Goal: Information Seeking & Learning: Find specific fact

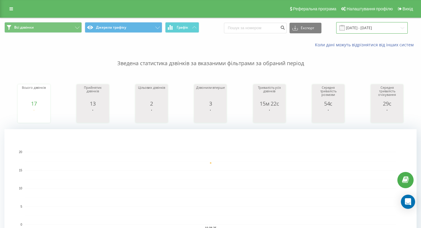
click at [358, 27] on input "[DATE] - [DATE]" at bounding box center [372, 28] width 72 height 12
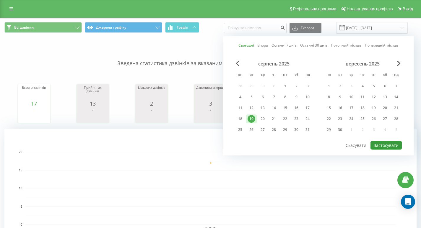
click at [387, 144] on button "Застосувати" at bounding box center [386, 145] width 31 height 9
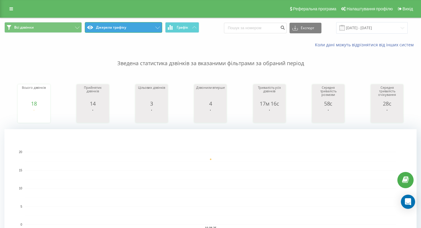
click at [109, 25] on button "Джерела трафіку" at bounding box center [123, 27] width 77 height 11
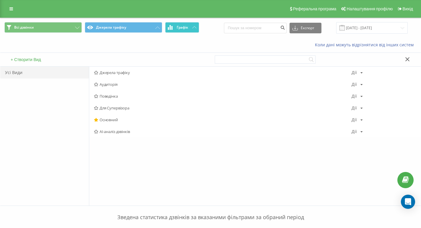
click at [185, 26] on span "Графік" at bounding box center [183, 27] width 12 height 4
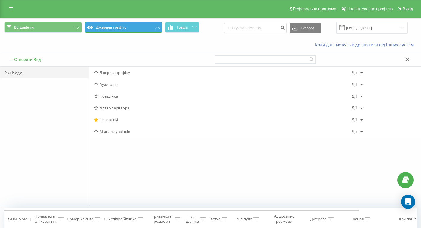
click at [131, 28] on button "Джерела трафіку" at bounding box center [123, 27] width 77 height 11
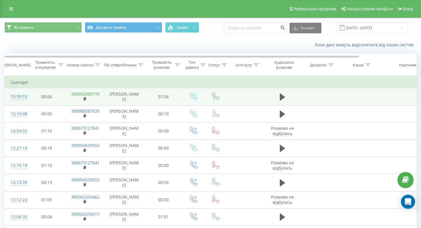
click at [98, 95] on link "380982008770" at bounding box center [85, 94] width 28 height 6
drag, startPoint x: 104, startPoint y: 94, endPoint x: 69, endPoint y: 93, distance: 35.2
click at [69, 93] on tr "15:39:15 00:06 380982008770 [PERSON_NAME] 01:54" at bounding box center [244, 96] width 479 height 17
copy td "380982008770"
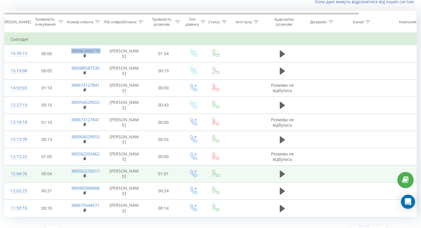
scroll to position [54, 0]
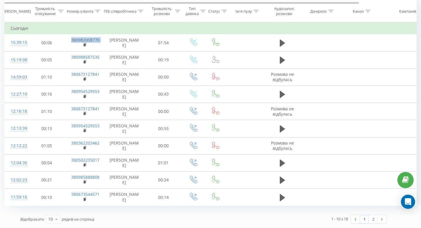
click at [362, 220] on link "1" at bounding box center [364, 219] width 9 height 8
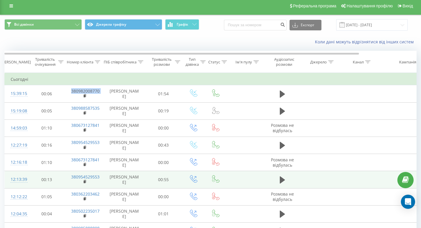
scroll to position [0, 0]
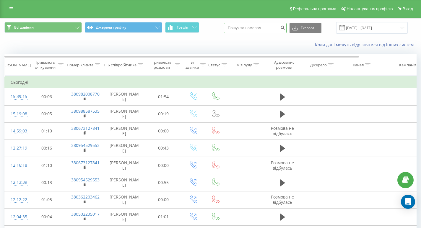
click at [282, 28] on input at bounding box center [255, 28] width 63 height 11
click at [370, 28] on input "[DATE] - [DATE]" at bounding box center [372, 28] width 72 height 12
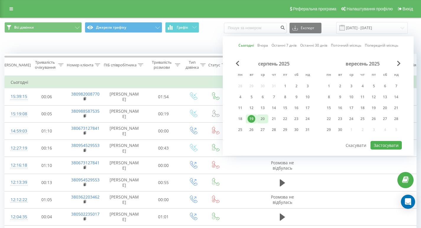
drag, startPoint x: 251, startPoint y: 119, endPoint x: 259, endPoint y: 119, distance: 8.0
click at [252, 119] on div "19" at bounding box center [252, 119] width 8 height 8
click at [383, 147] on button "Застосувати" at bounding box center [386, 145] width 31 height 9
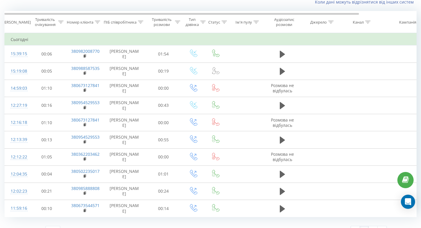
scroll to position [54, 0]
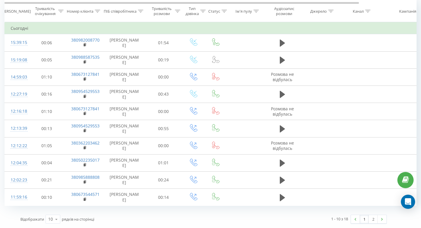
click at [362, 218] on link "1" at bounding box center [364, 219] width 9 height 8
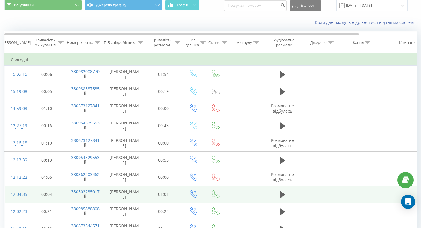
scroll to position [0, 0]
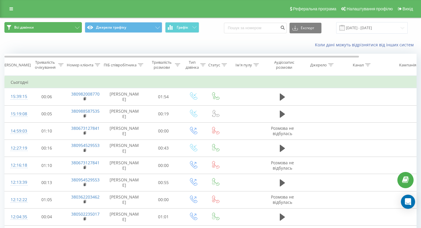
click at [75, 26] on button "Всі дзвінки" at bounding box center [42, 27] width 77 height 11
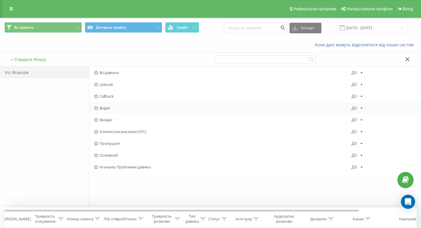
click at [108, 107] on span "Вхідні" at bounding box center [223, 108] width 258 height 4
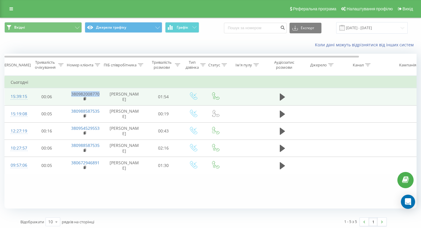
drag, startPoint x: 101, startPoint y: 93, endPoint x: 65, endPoint y: 92, distance: 36.1
click at [65, 92] on td "380982008770" at bounding box center [84, 96] width 38 height 17
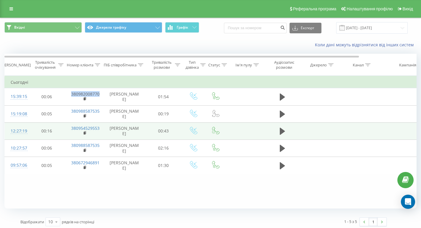
copy link "380982008770"
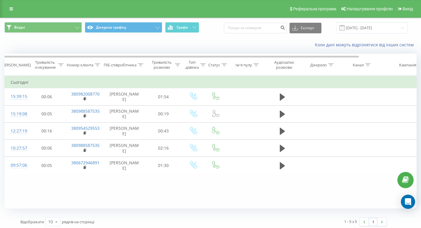
click at [22, 192] on div "Фільтрувати за умовою Дорівнює Скасувати OK Фільтрувати за умовою Містить Скасу…" at bounding box center [210, 142] width 412 height 133
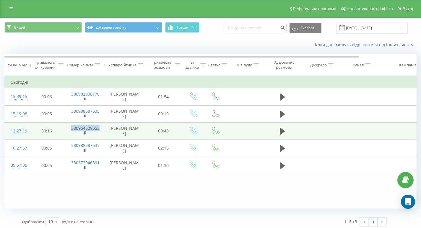
drag, startPoint x: 103, startPoint y: 129, endPoint x: 61, endPoint y: 127, distance: 41.1
click at [61, 127] on tr "12:27:19 00:16 380954529553 [PERSON_NAME] 00:43" at bounding box center [244, 131] width 479 height 17
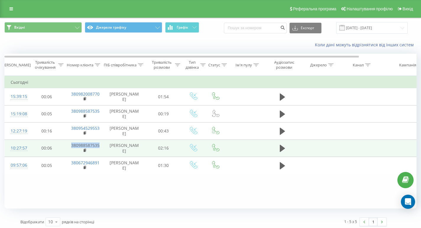
drag, startPoint x: 103, startPoint y: 145, endPoint x: 65, endPoint y: 143, distance: 37.9
click at [65, 143] on td "380988587535" at bounding box center [84, 148] width 38 height 17
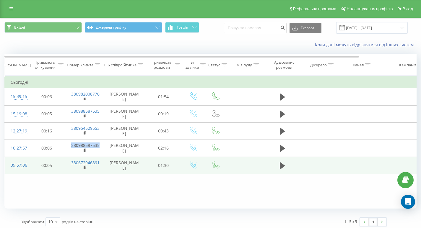
copy link "380988587535"
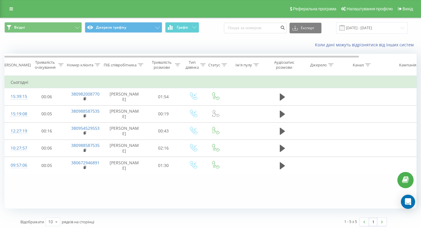
click at [42, 199] on div "Фільтрувати за умовою Дорівнює Скасувати OK Фільтрувати за умовою Містить Скасу…" at bounding box center [210, 142] width 412 height 133
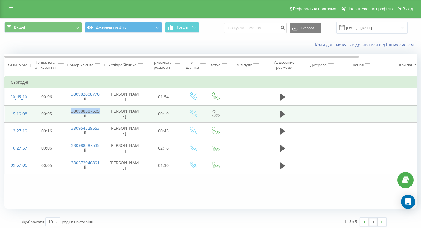
drag, startPoint x: 101, startPoint y: 111, endPoint x: 69, endPoint y: 111, distance: 31.6
click at [69, 111] on td "380988587535" at bounding box center [84, 114] width 38 height 17
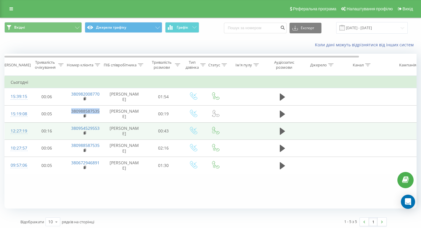
copy link "380988587535"
